Goal: Transaction & Acquisition: Book appointment/travel/reservation

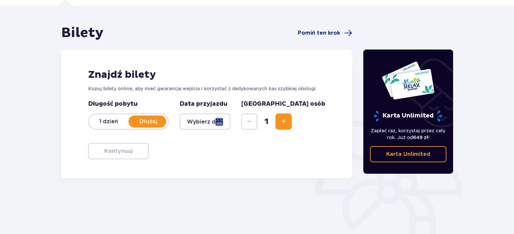
scroll to position [109, 0]
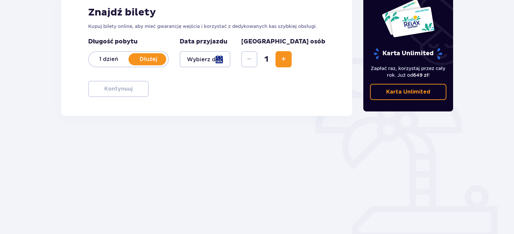
click at [230, 55] on div at bounding box center [204, 59] width 51 height 16
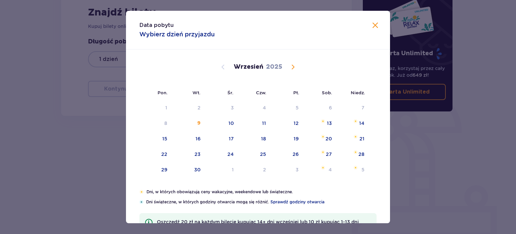
click at [293, 68] on span "Calendar" at bounding box center [293, 67] width 8 height 8
click at [327, 140] on div "18" at bounding box center [329, 138] width 5 height 7
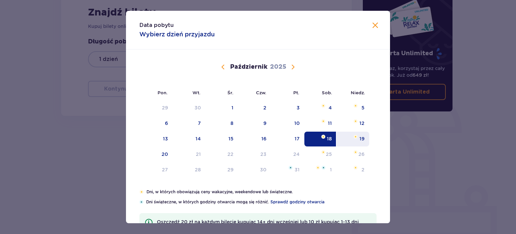
click at [367, 140] on div "19" at bounding box center [353, 138] width 33 height 15
type input "18.10.25 - 19.10.25"
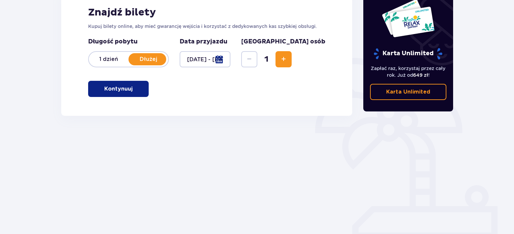
click at [291, 59] on button "Increase" at bounding box center [283, 59] width 16 height 16
click at [128, 89] on button "Kontynuuj" at bounding box center [118, 89] width 60 height 16
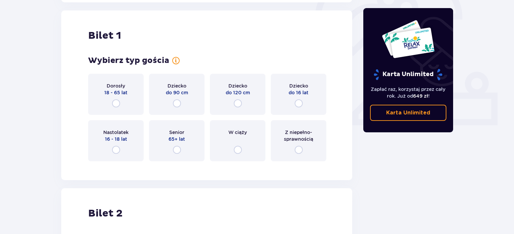
scroll to position [224, 0]
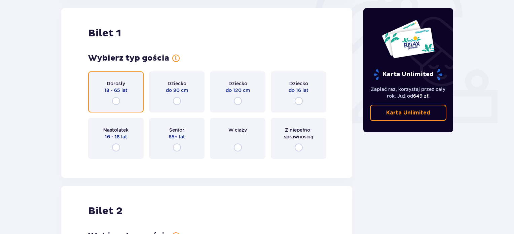
click at [118, 102] on input "radio" at bounding box center [116, 101] width 8 height 8
radio input "true"
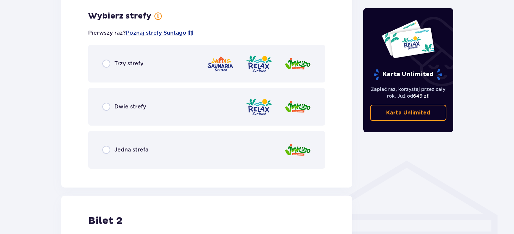
scroll to position [388, 0]
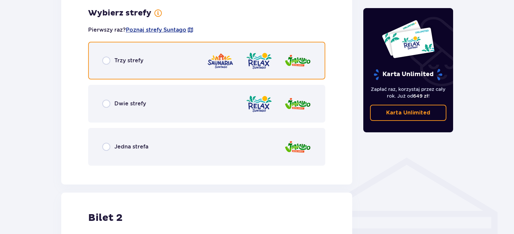
click at [104, 62] on input "radio" at bounding box center [106, 60] width 8 height 8
radio input "true"
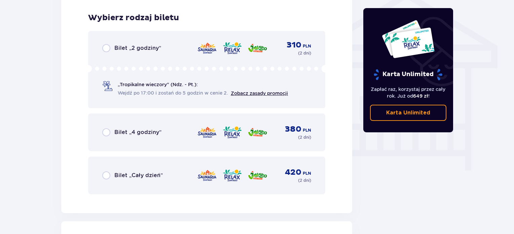
scroll to position [559, 0]
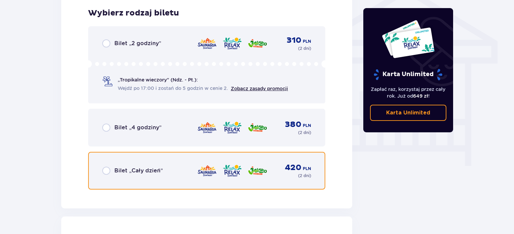
click at [106, 170] on input "radio" at bounding box center [106, 170] width 8 height 8
radio input "true"
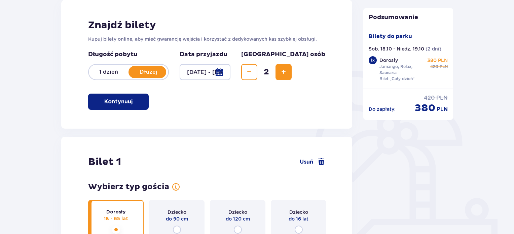
scroll to position [95, 0]
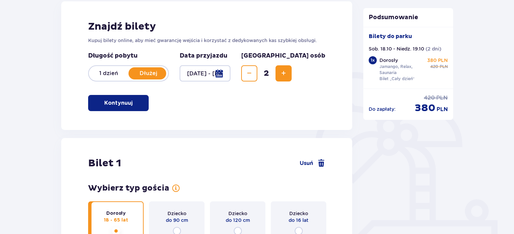
click at [230, 73] on div at bounding box center [204, 73] width 51 height 16
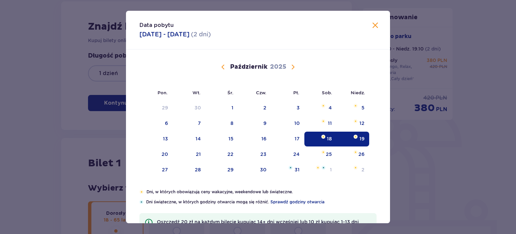
click at [313, 136] on div "18" at bounding box center [320, 138] width 33 height 15
click at [382, 31] on div "Data pobytu 18.10.2025 - 19.10.2025 ( 2 dni )" at bounding box center [258, 30] width 264 height 39
drag, startPoint x: 375, startPoint y: 25, endPoint x: 355, endPoint y: 29, distance: 20.5
click at [374, 26] on span at bounding box center [375, 26] width 8 height 8
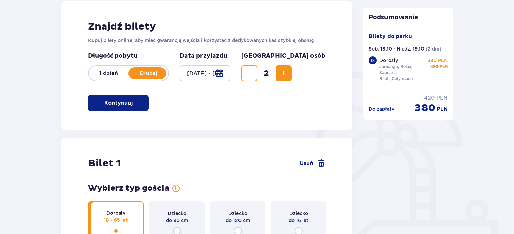
click at [105, 103] on p "Kontynuuj" at bounding box center [118, 102] width 28 height 7
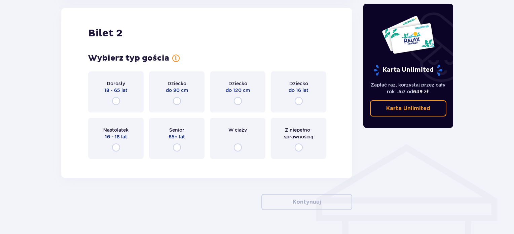
click at [108, 101] on div "Dorosły 18 - 65 lat" at bounding box center [115, 91] width 55 height 41
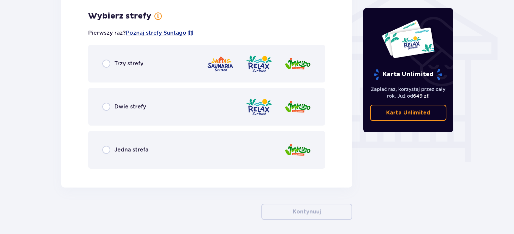
scroll to position [566, 0]
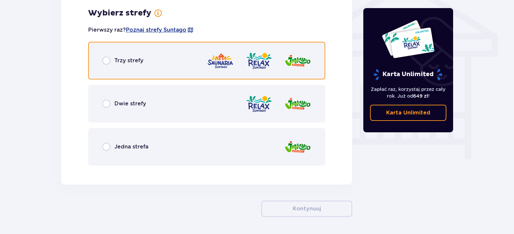
click at [108, 57] on input "radio" at bounding box center [106, 60] width 8 height 8
radio input "true"
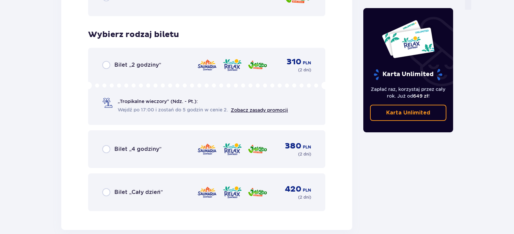
scroll to position [737, 0]
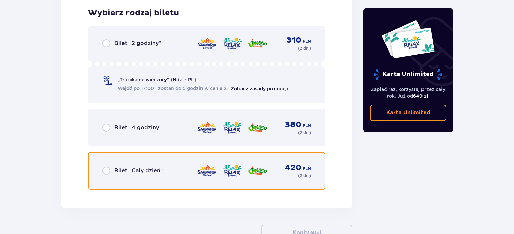
click at [105, 170] on input "radio" at bounding box center [106, 170] width 8 height 8
radio input "true"
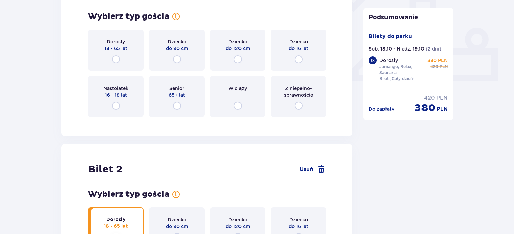
scroll to position [224, 0]
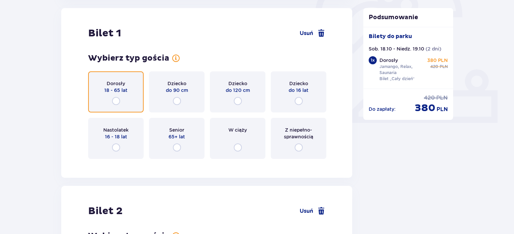
click at [115, 101] on input "radio" at bounding box center [116, 101] width 8 height 8
radio input "true"
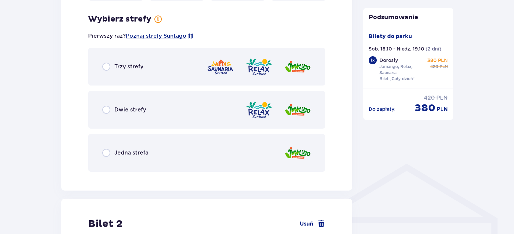
scroll to position [388, 0]
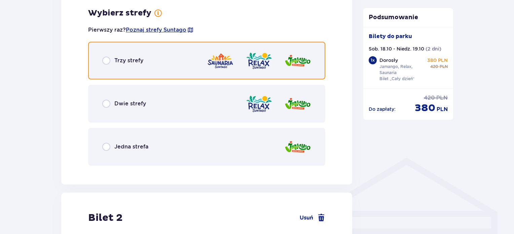
click at [108, 59] on input "radio" at bounding box center [106, 60] width 8 height 8
radio input "true"
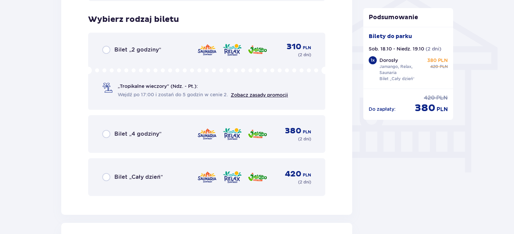
scroll to position [559, 0]
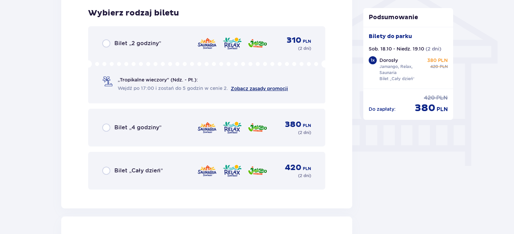
click at [276, 89] on link "Zobacz zasady promocji" at bounding box center [259, 88] width 57 height 5
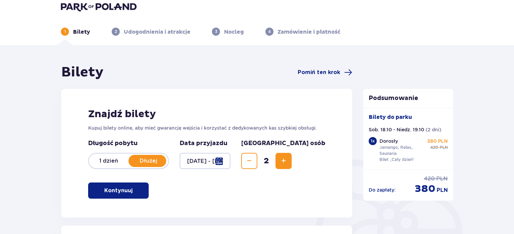
scroll to position [0, 0]
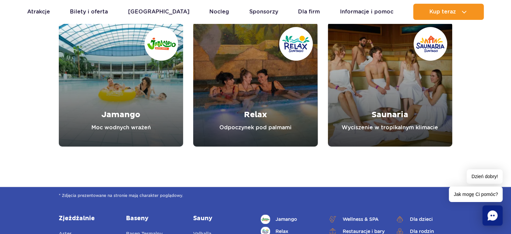
scroll to position [773, 0]
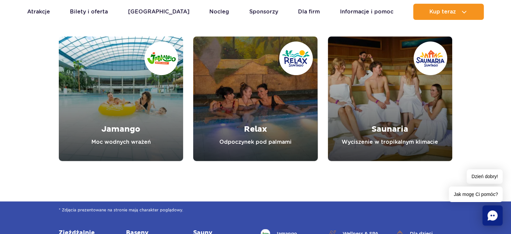
click at [152, 94] on link "Jamango" at bounding box center [121, 98] width 124 height 124
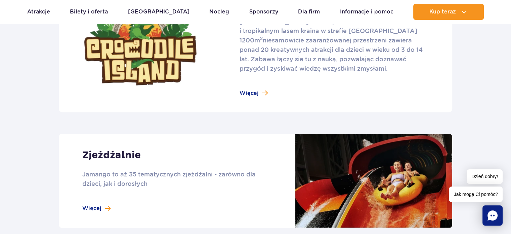
scroll to position [470, 0]
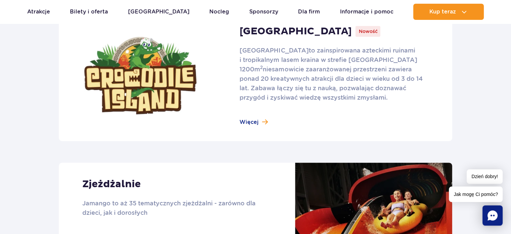
click at [249, 126] on link at bounding box center [256, 75] width 394 height 131
